Goal: Task Accomplishment & Management: Manage account settings

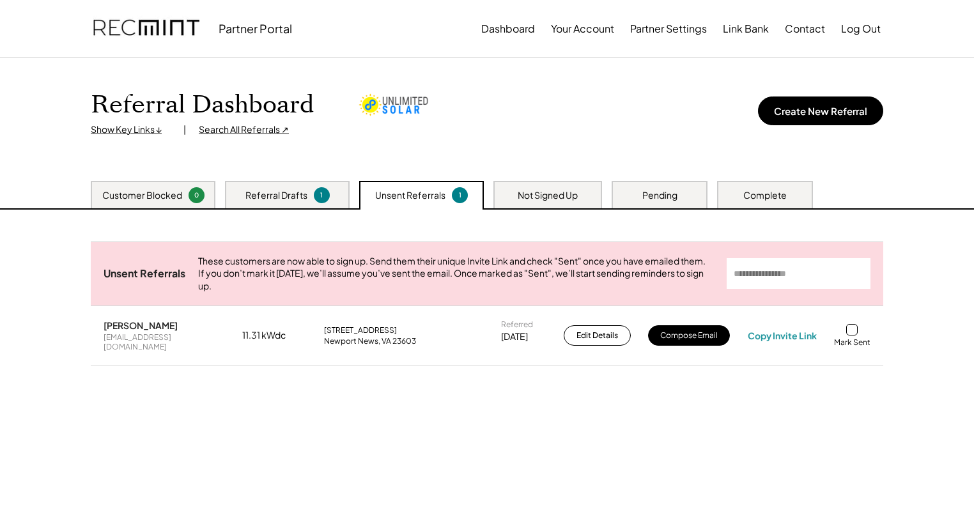
click at [853, 334] on div at bounding box center [852, 330] width 12 height 12
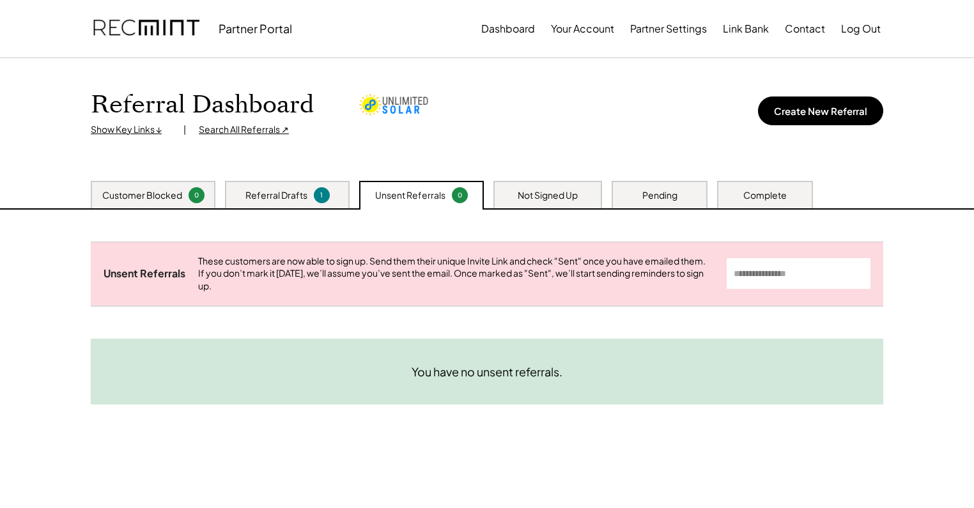
click at [143, 127] on div "Show Key Links ↓" at bounding box center [131, 129] width 80 height 13
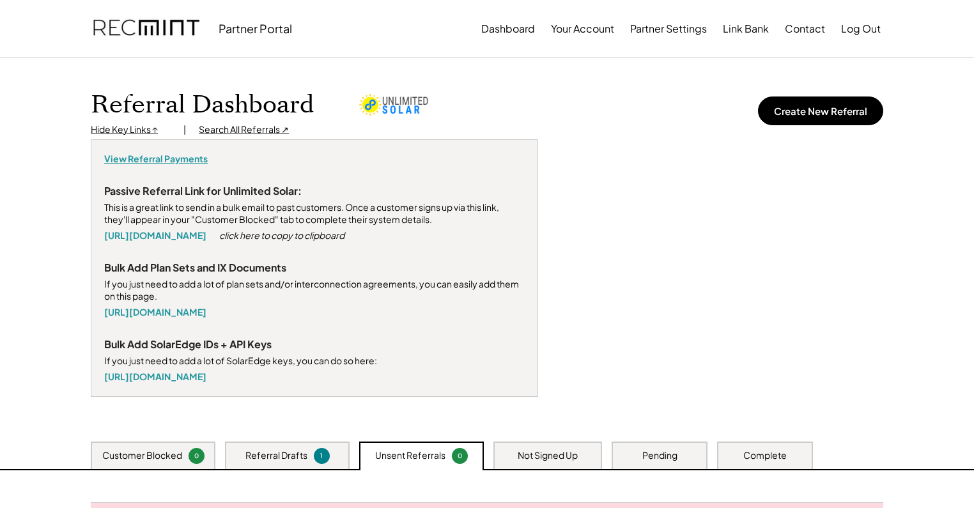
click at [154, 159] on div "View Referral Payments" at bounding box center [156, 159] width 104 height 13
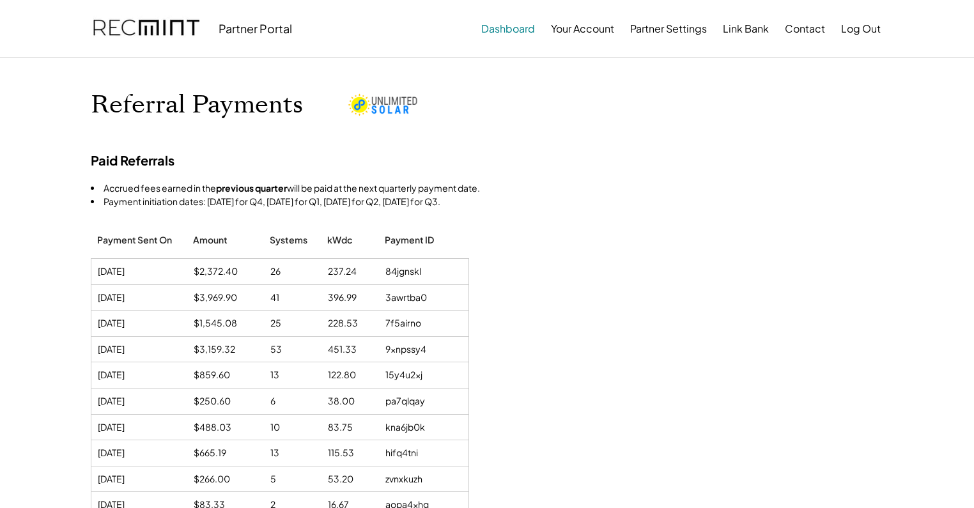
click at [516, 34] on button "Dashboard" at bounding box center [508, 29] width 54 height 26
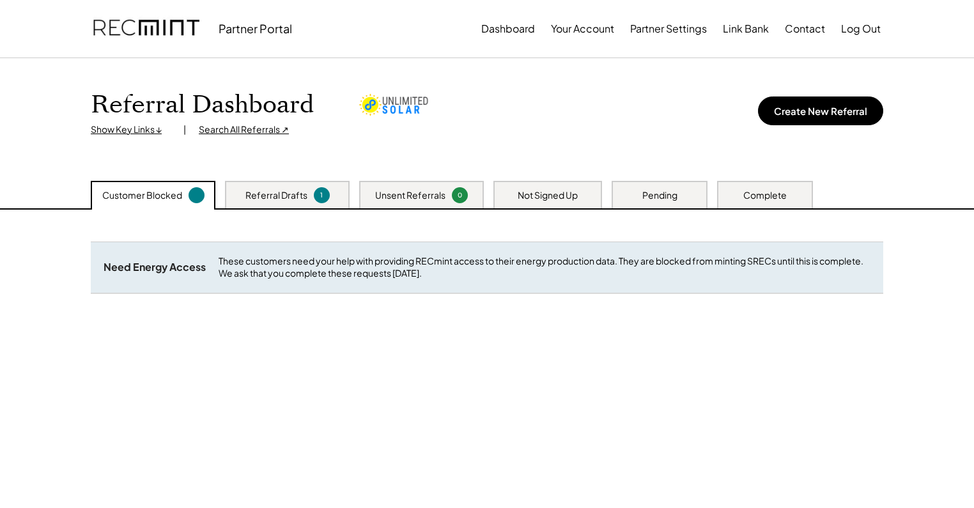
click at [645, 199] on div "Pending" at bounding box center [659, 195] width 35 height 13
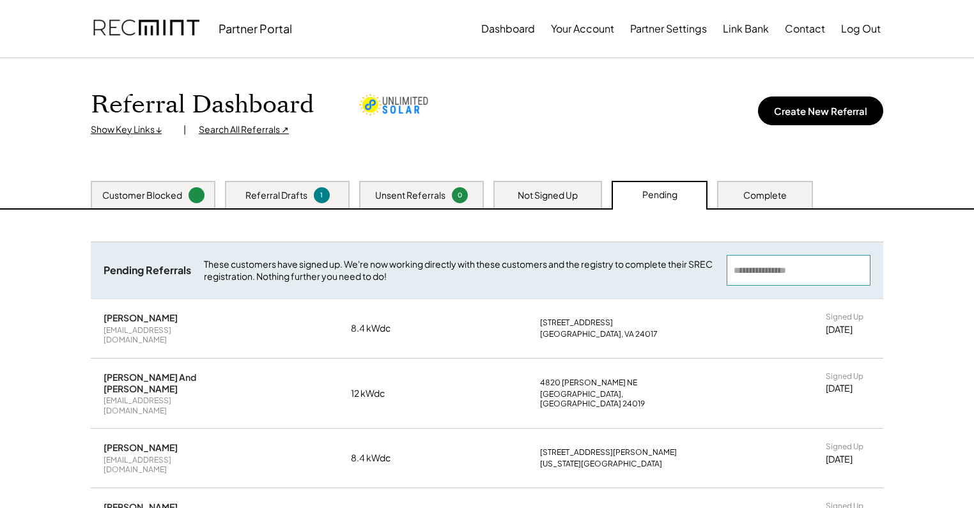
click at [791, 271] on input "input" at bounding box center [799, 270] width 144 height 31
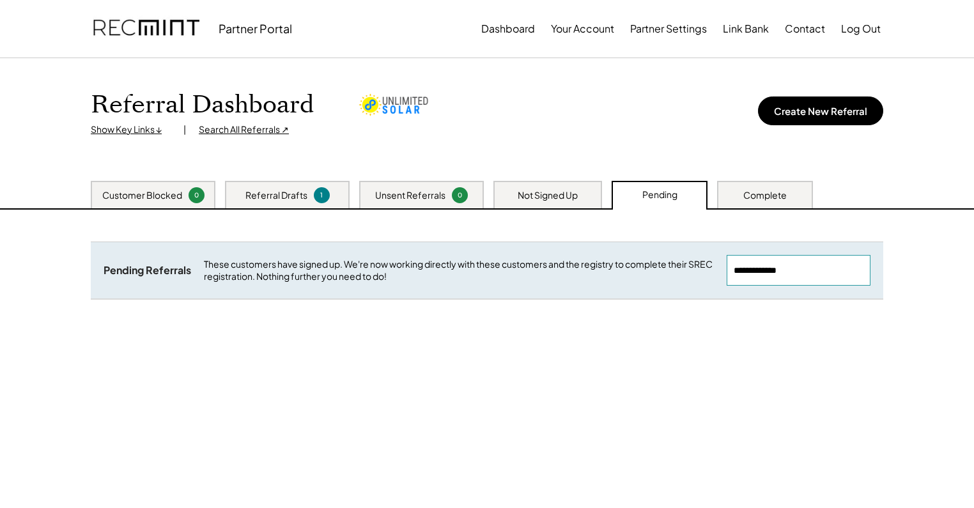
type input "**********"
click at [551, 201] on div "Not Signed Up" at bounding box center [548, 194] width 109 height 27
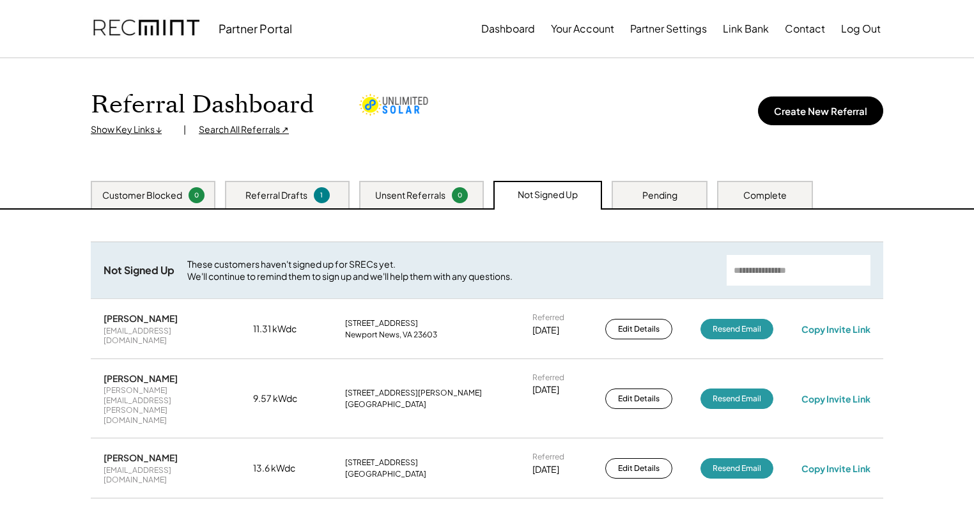
click at [790, 266] on input "input" at bounding box center [799, 270] width 144 height 31
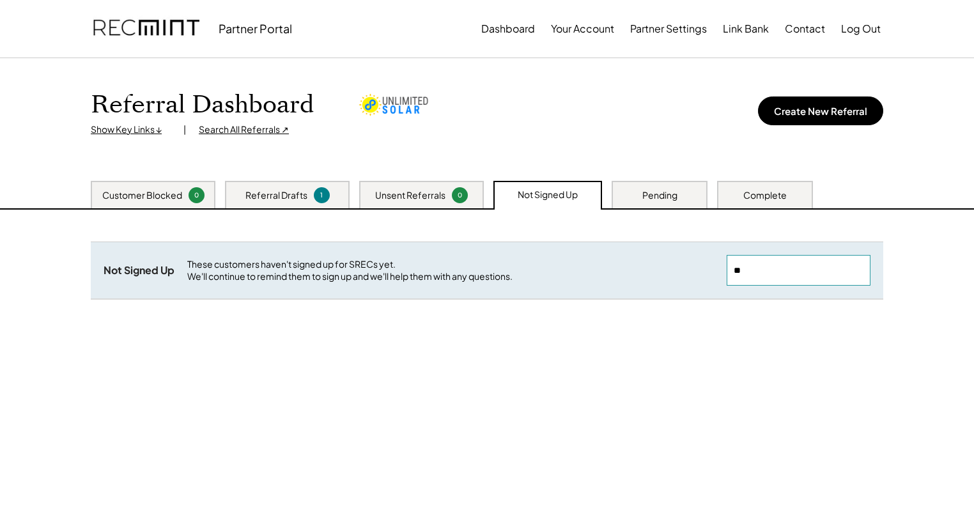
type input "*"
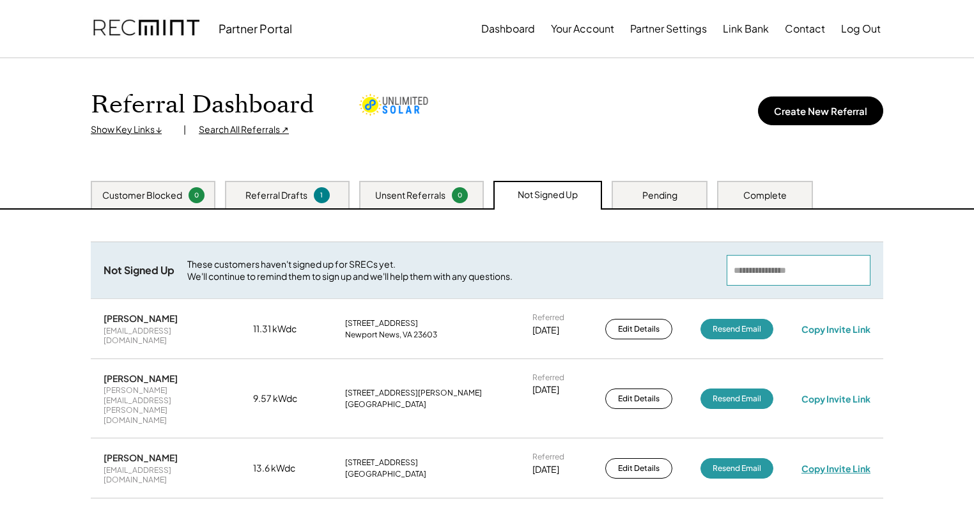
click at [851, 463] on div "Copy Invite Link" at bounding box center [836, 469] width 69 height 12
click at [765, 274] on input "input" at bounding box center [799, 270] width 144 height 31
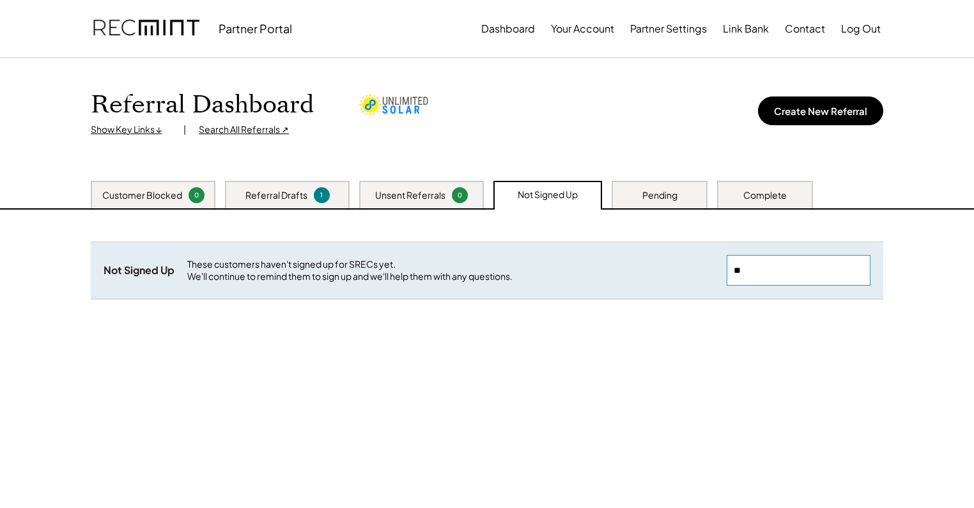
type input "*"
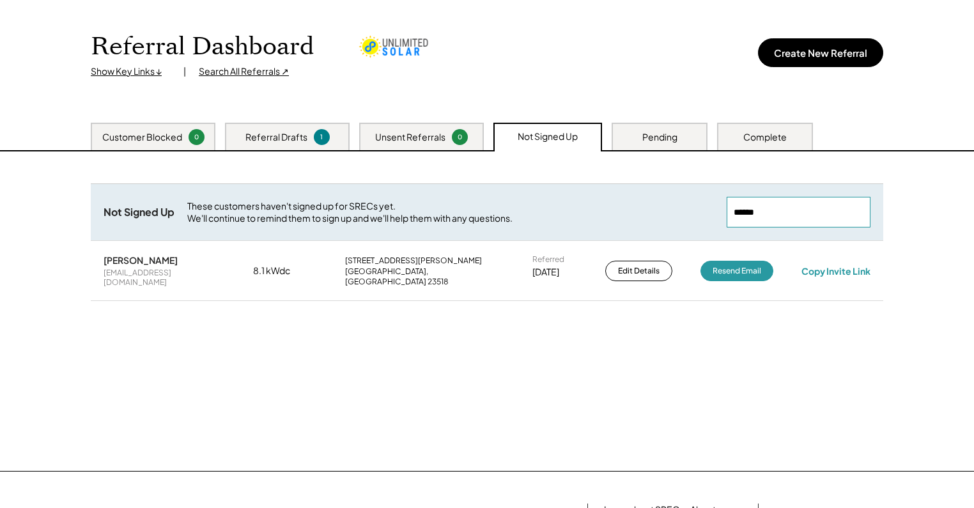
scroll to position [29, 0]
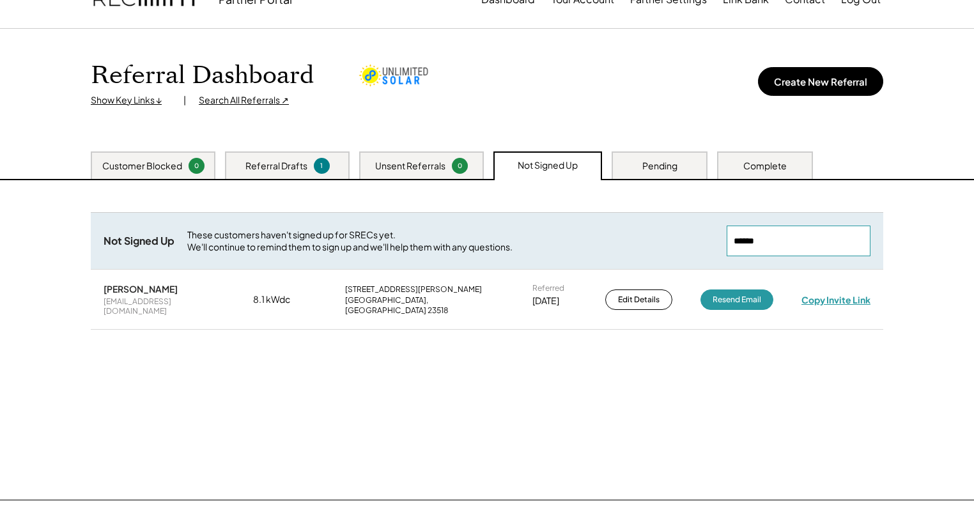
click at [848, 294] on div "Copy Invite Link" at bounding box center [836, 300] width 69 height 12
click at [790, 243] on input "input" at bounding box center [799, 241] width 144 height 31
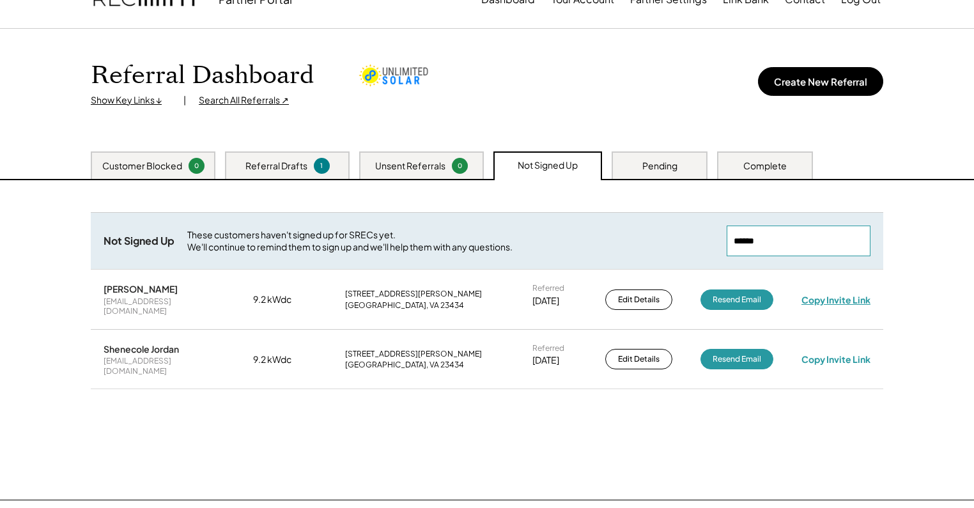
type input "******"
click at [830, 294] on div "Copy Invite Link" at bounding box center [836, 300] width 69 height 12
click at [845, 354] on div "Copy Invite Link" at bounding box center [836, 360] width 69 height 12
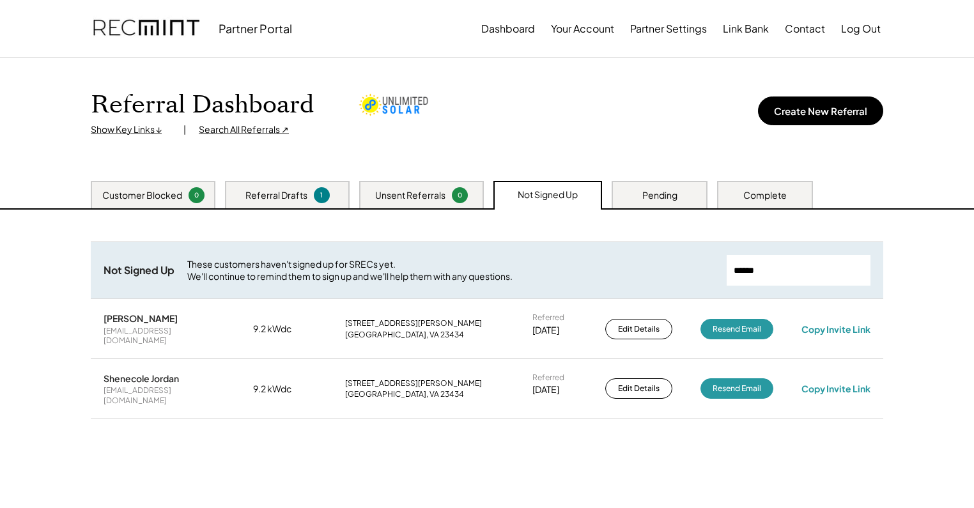
scroll to position [0, 0]
click at [540, 123] on div "Referral Dashboard Show Key Links ↓ | Search All Referrals ↗ Create New Referral" at bounding box center [487, 113] width 793 height 46
